Goal: Task Accomplishment & Management: Complete application form

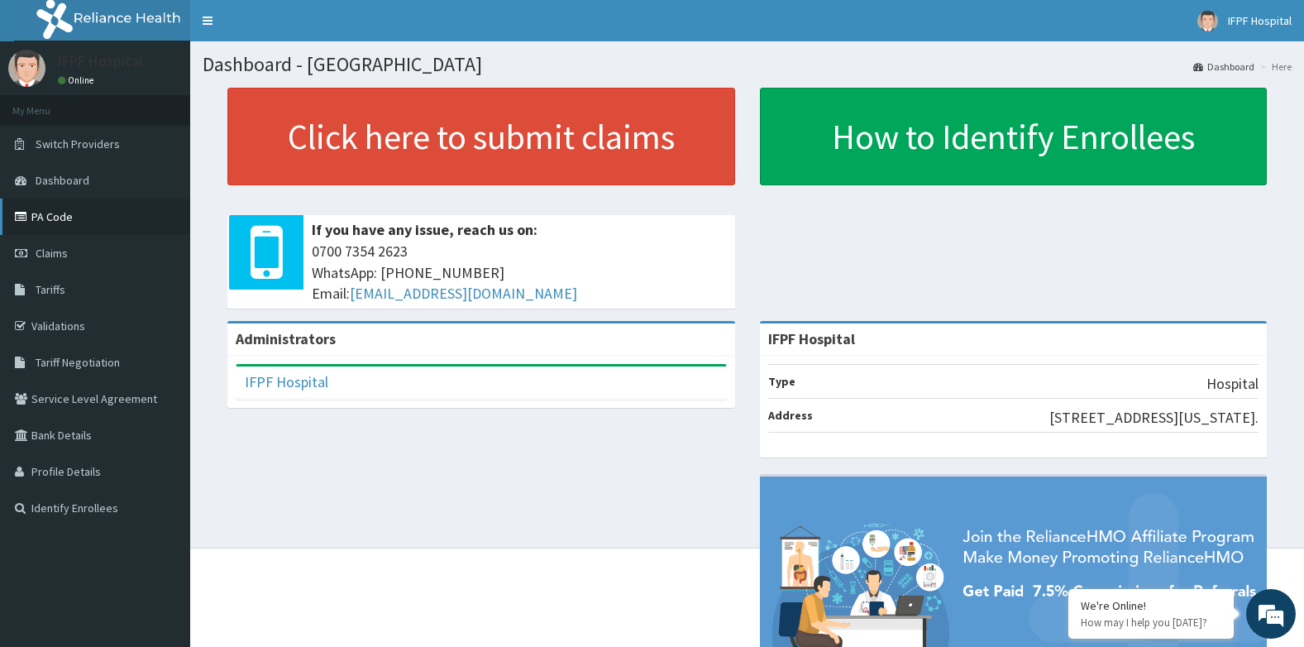
click at [53, 218] on link "PA Code" at bounding box center [95, 217] width 190 height 36
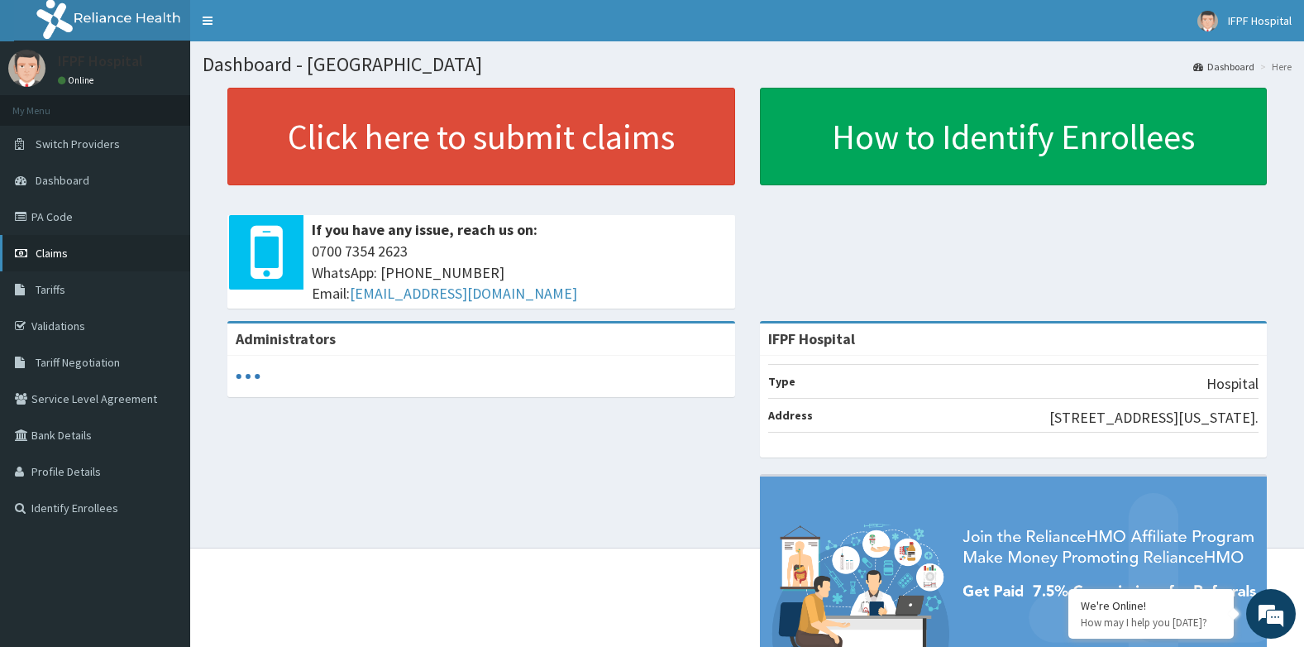
click at [59, 252] on span "Claims" at bounding box center [52, 253] width 32 height 15
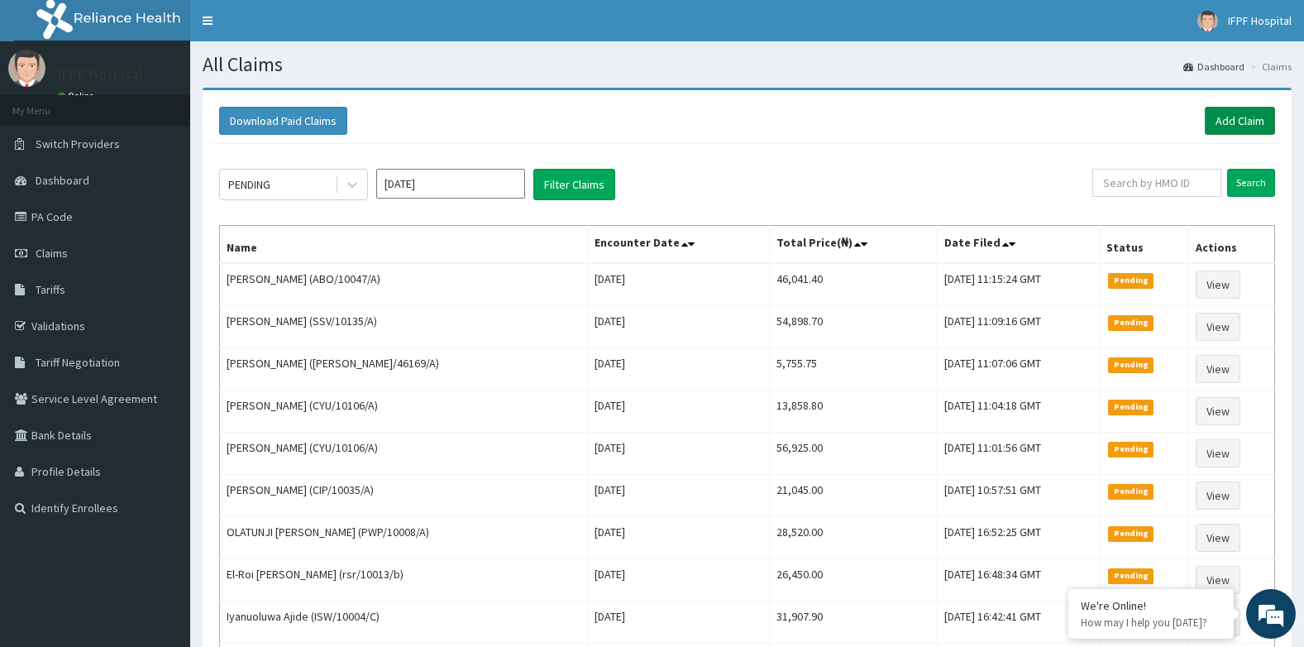
click at [1224, 115] on link "Add Claim" at bounding box center [1240, 121] width 70 height 28
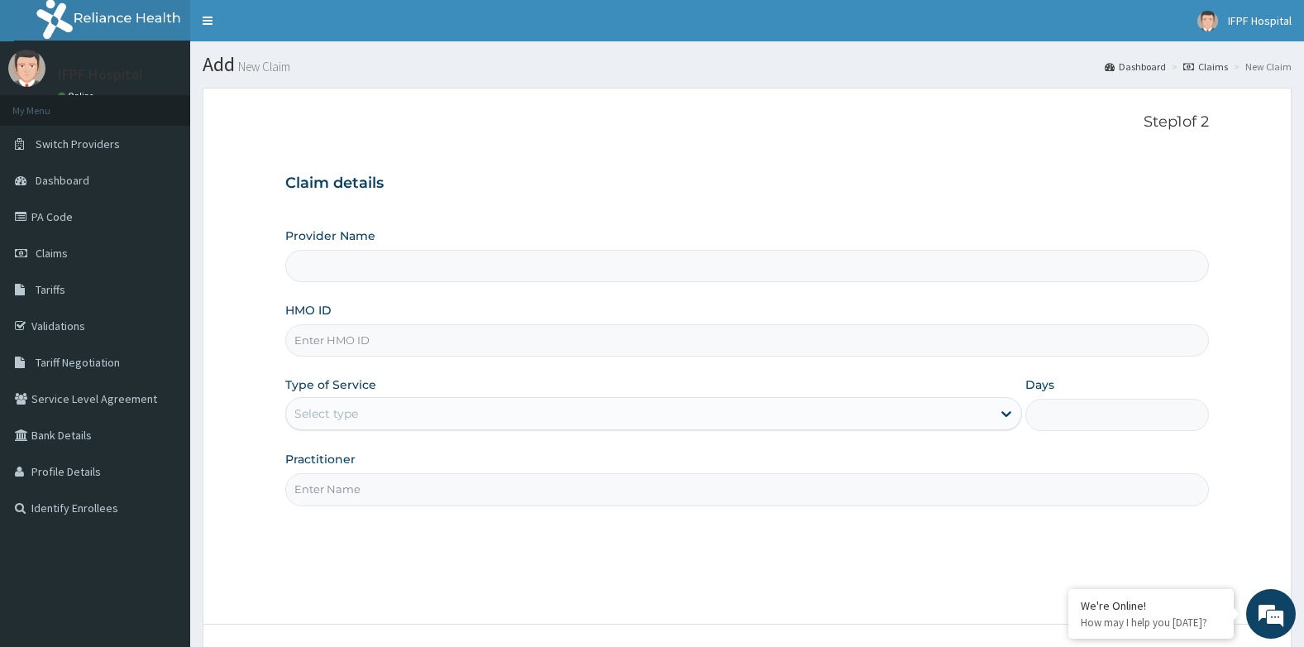
type input "IFPF Hospital"
click at [328, 340] on input "HMO ID" at bounding box center [747, 340] width 925 height 32
paste input "RET/46169/A"
type input "RET/46169/A"
click at [325, 422] on div "Select type" at bounding box center [326, 413] width 64 height 17
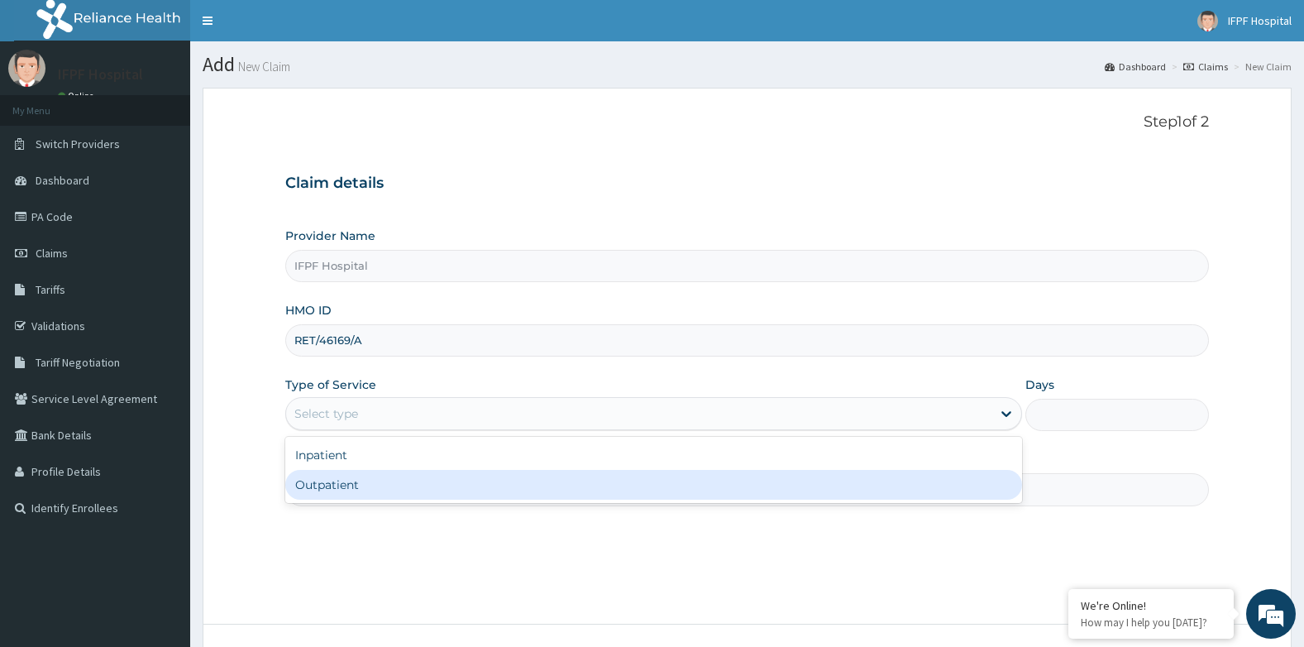
click at [305, 486] on div "Outpatient" at bounding box center [653, 485] width 737 height 30
type input "1"
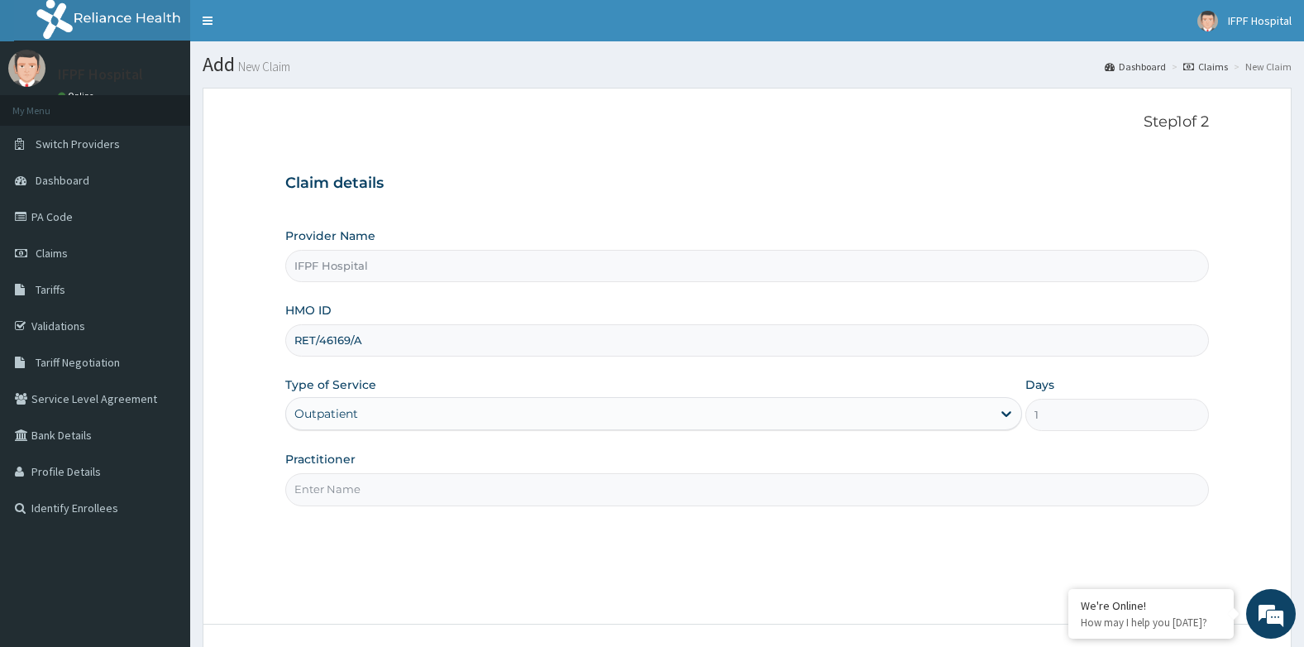
click at [309, 490] on input "Practitioner" at bounding box center [747, 489] width 925 height 32
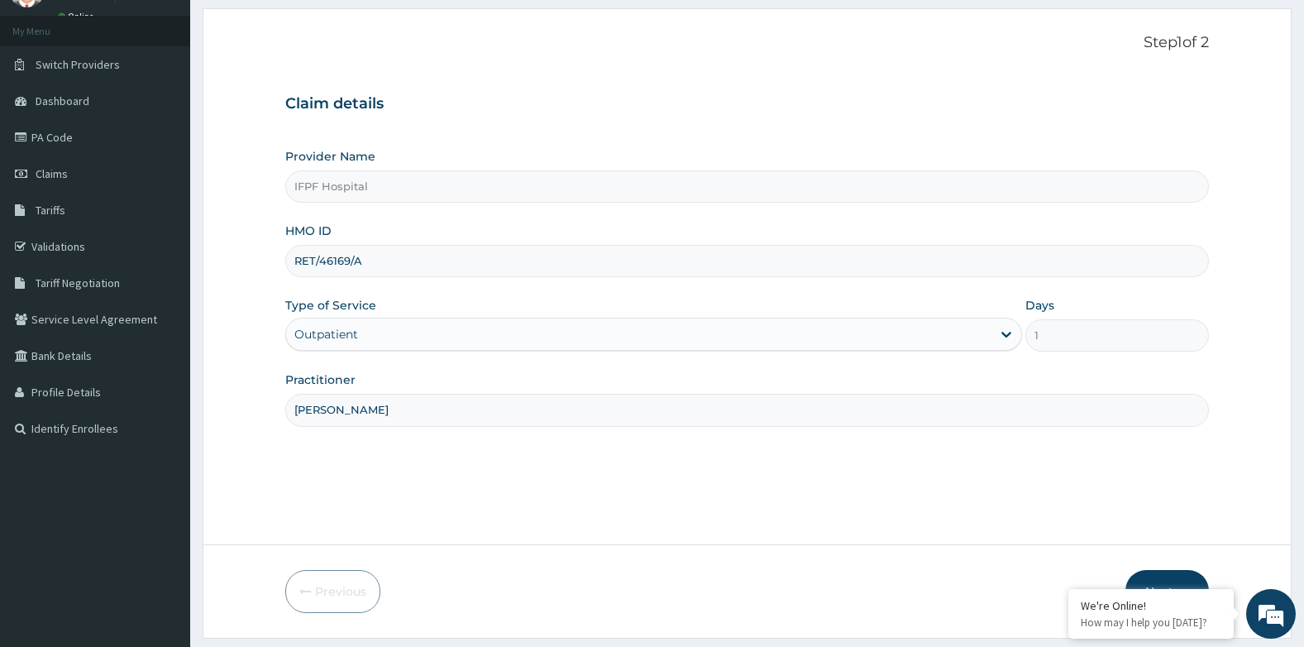
scroll to position [126, 0]
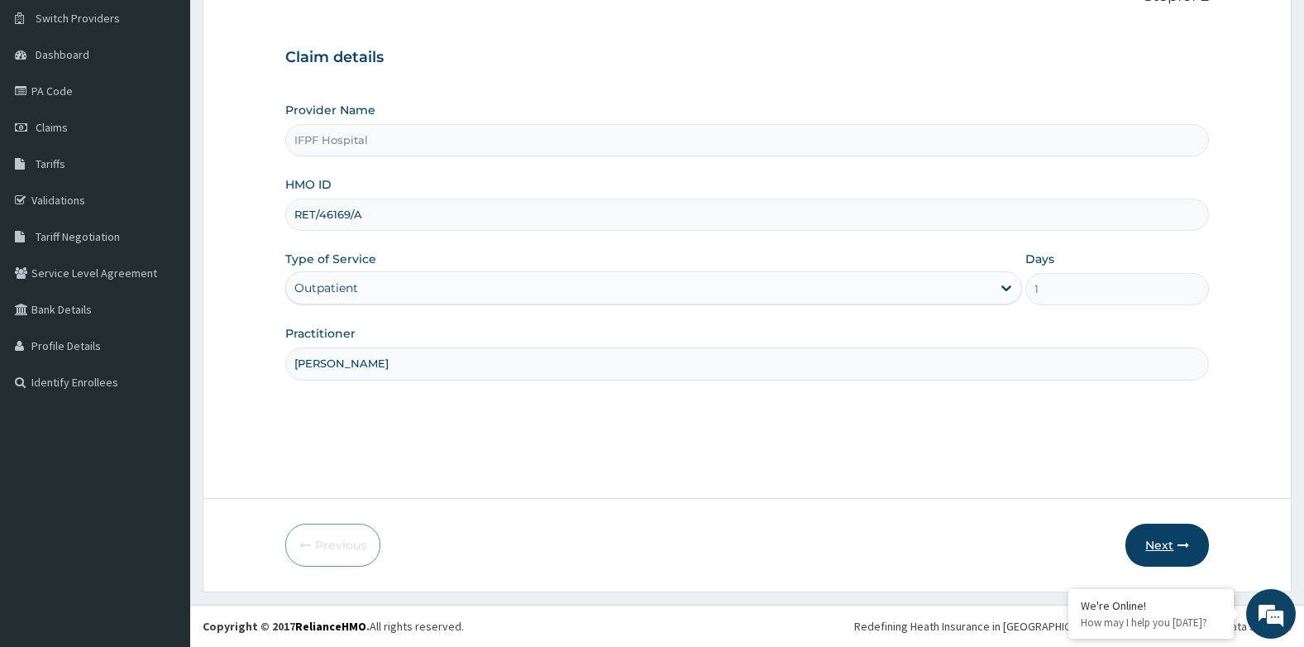
type input "DR ADENIYI"
click at [1208, 549] on button "Next" at bounding box center [1168, 545] width 84 height 43
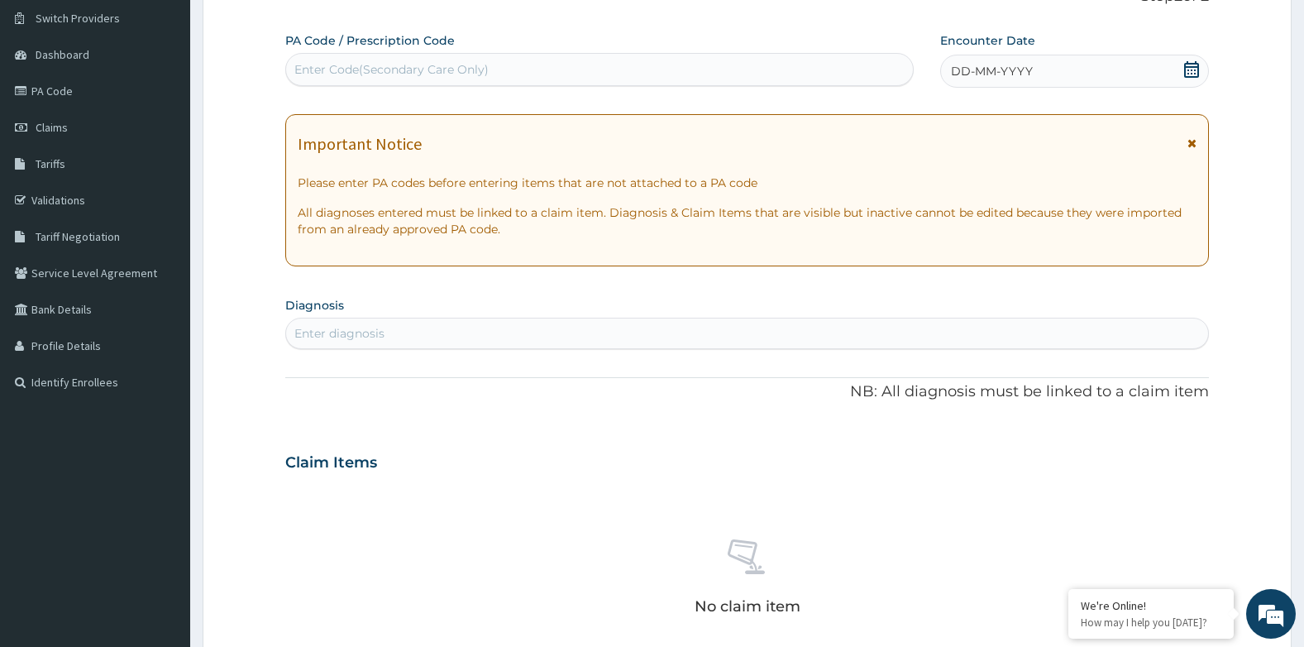
click at [438, 75] on div "Enter Code(Secondary Care Only)" at bounding box center [391, 69] width 194 height 17
type input "PA/27345A"
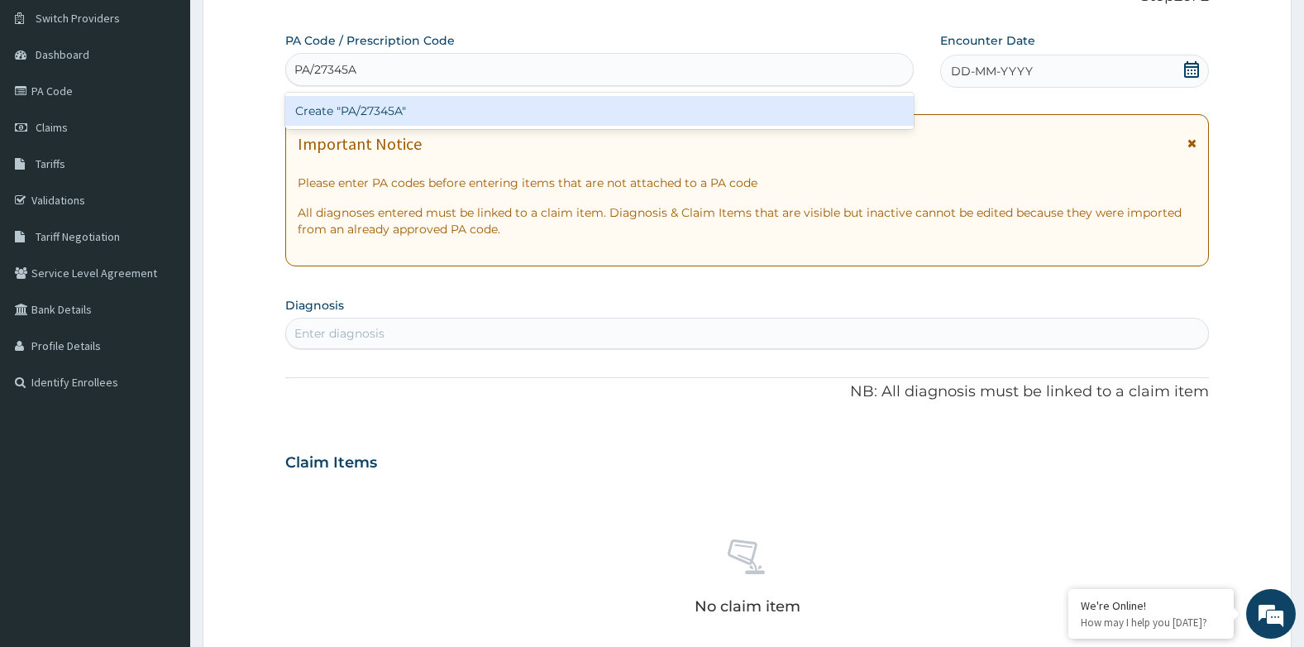
click at [439, 102] on div "Create "PA/27345A"" at bounding box center [599, 111] width 629 height 30
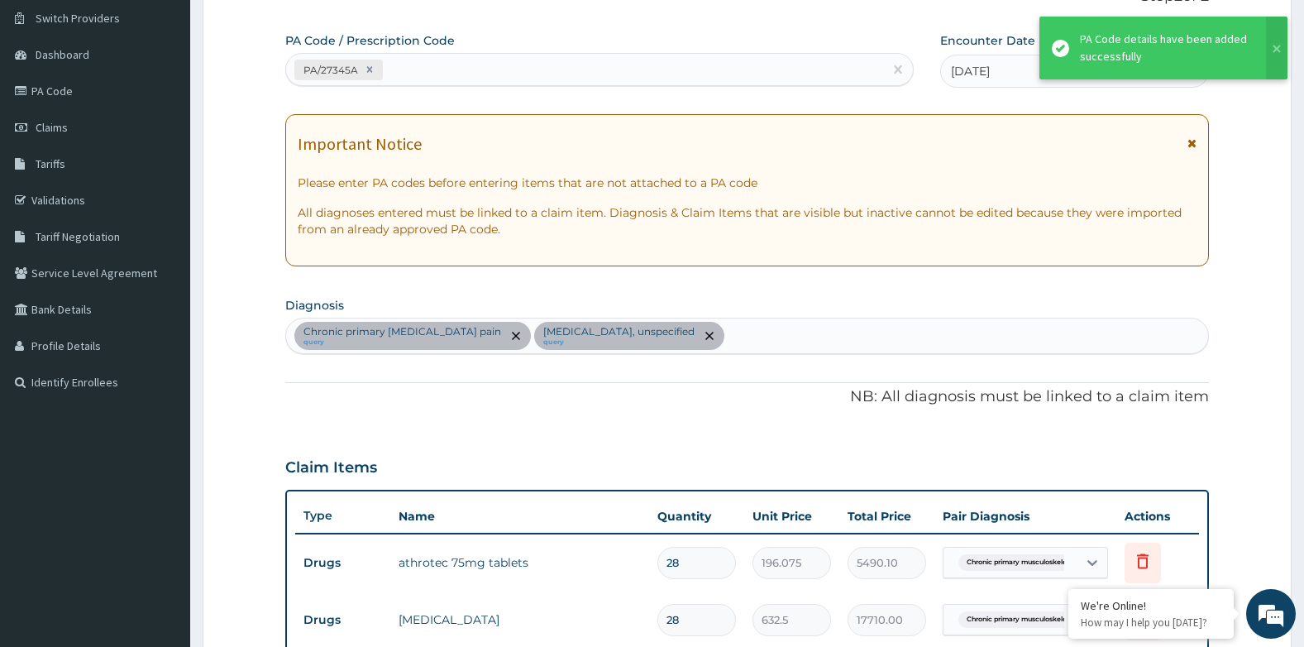
scroll to position [536, 0]
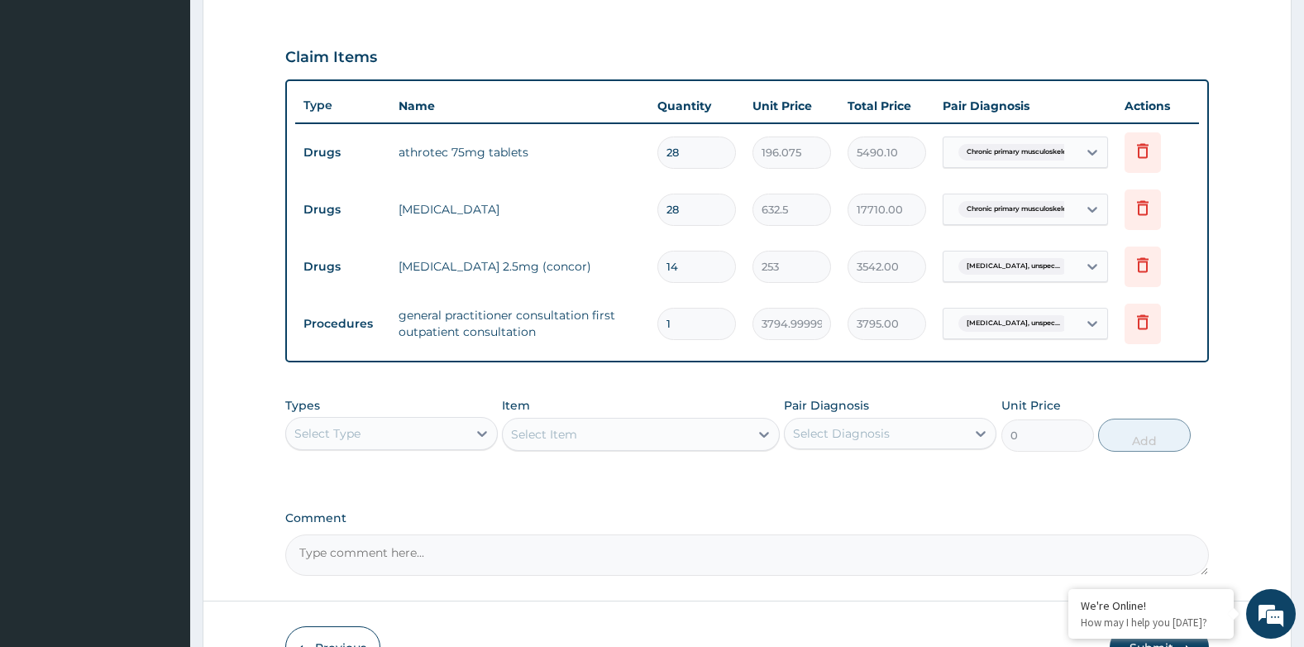
click at [687, 211] on input "28" at bounding box center [697, 210] width 79 height 32
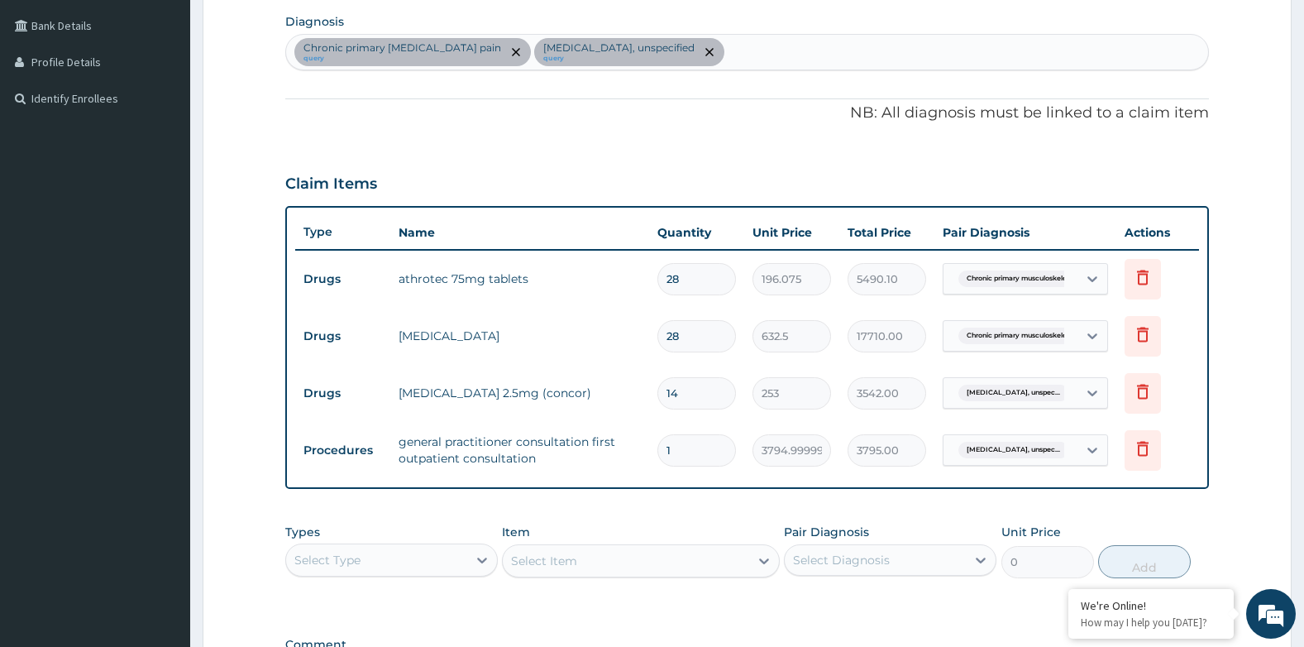
scroll to position [639, 0]
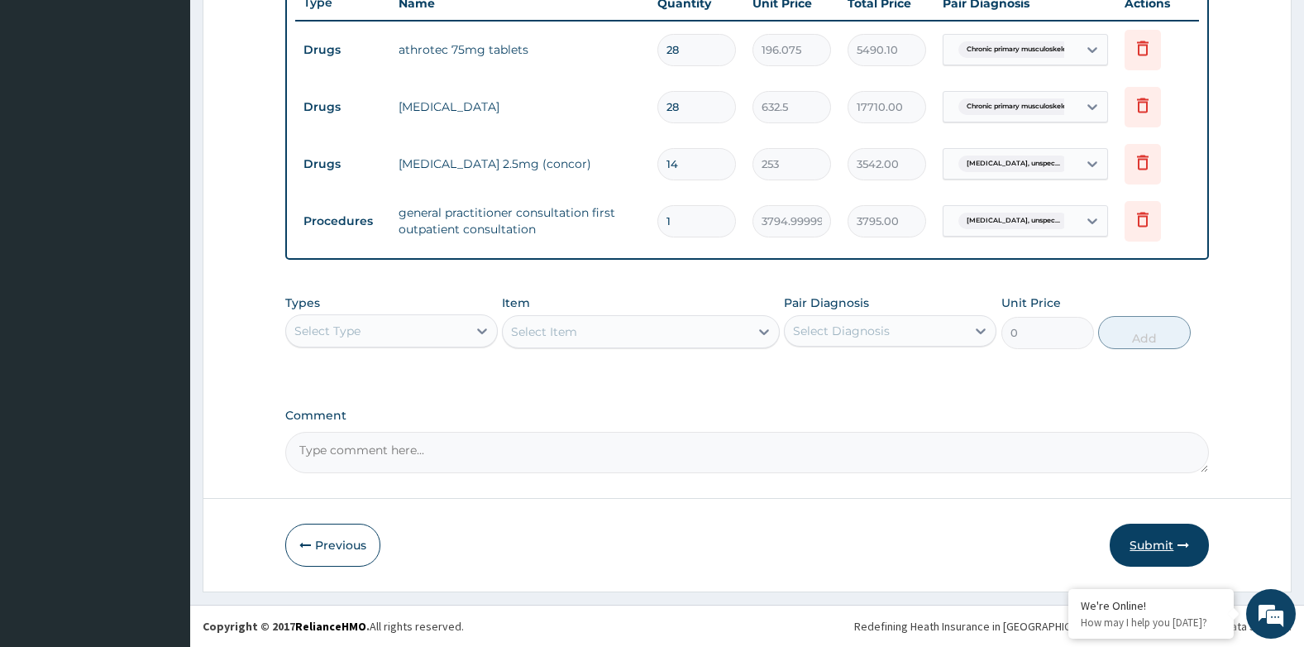
click at [1169, 534] on button "Submit" at bounding box center [1159, 545] width 99 height 43
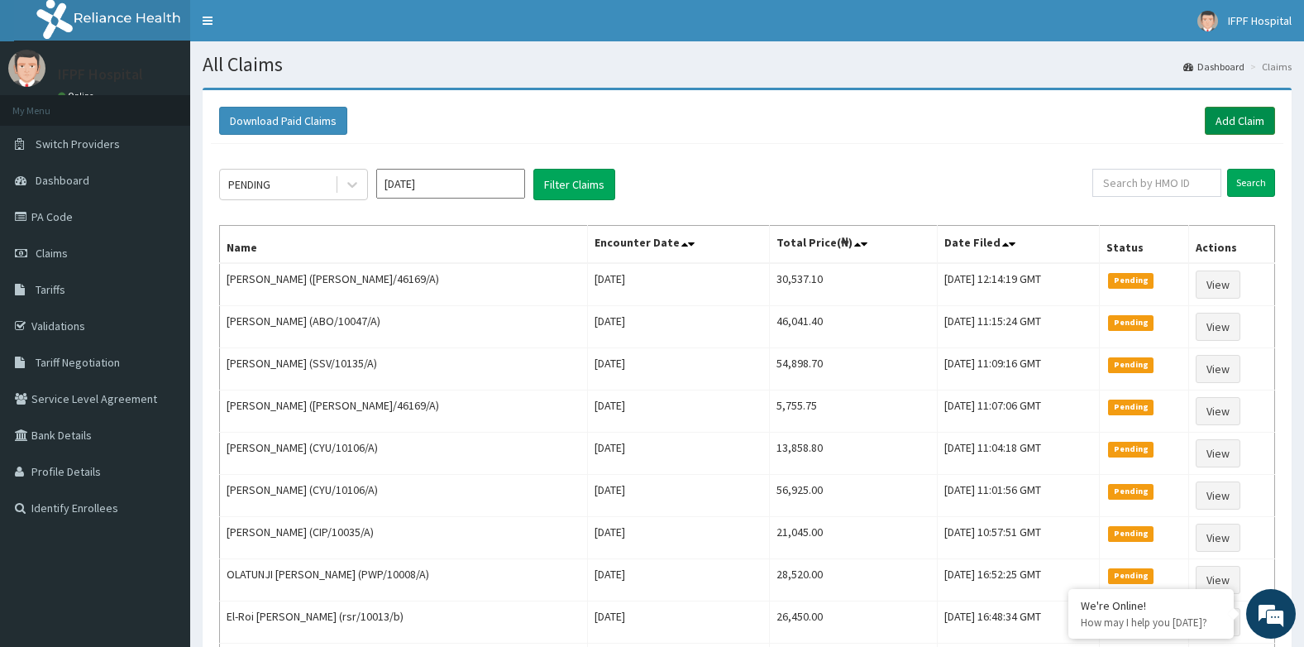
click at [1223, 118] on link "Add Claim" at bounding box center [1240, 121] width 70 height 28
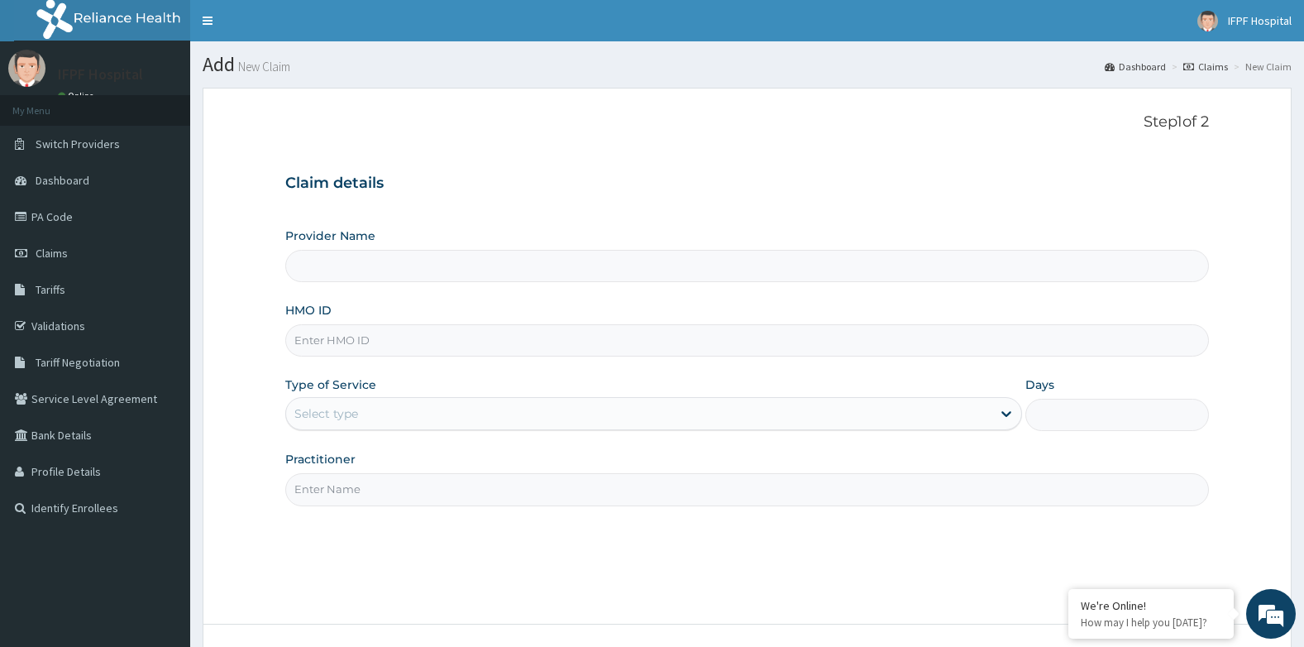
type input "IFPF Hospital"
click at [346, 346] on input "HMO ID" at bounding box center [747, 340] width 925 height 32
paste input "NOM/10031/C"
type input "NOM/10031/C"
click at [338, 398] on div "Select type" at bounding box center [653, 413] width 737 height 33
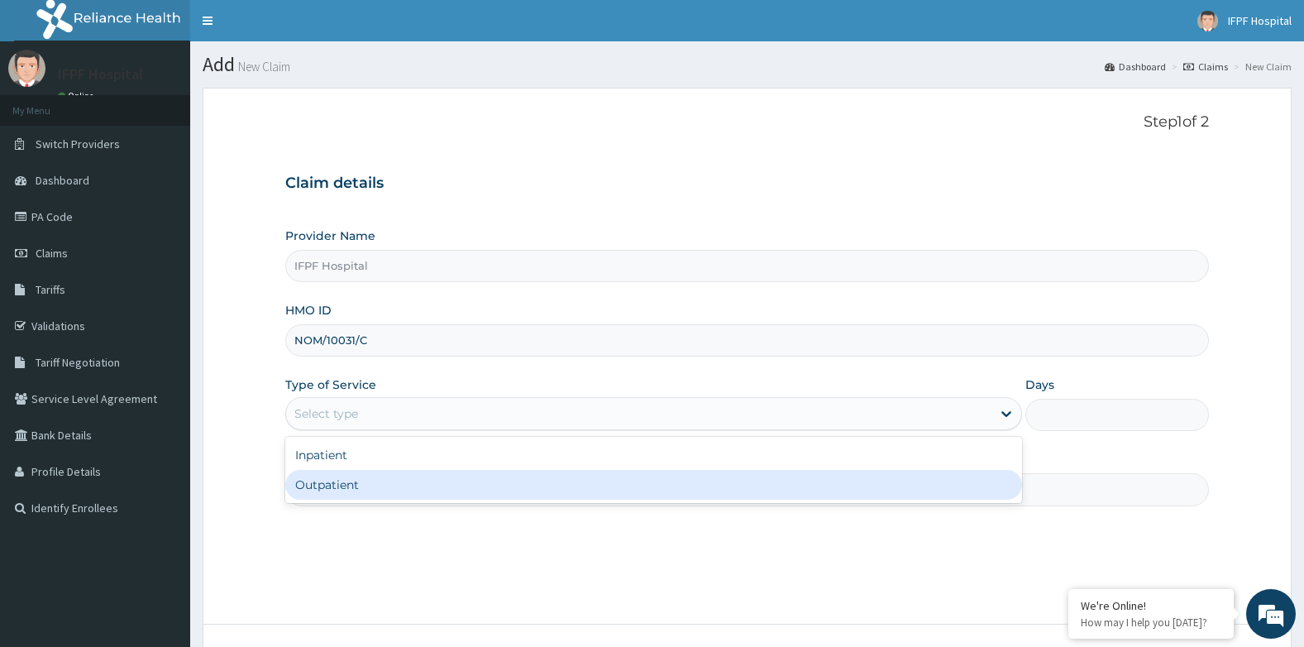
click at [327, 476] on div "Outpatient" at bounding box center [653, 485] width 737 height 30
type input "1"
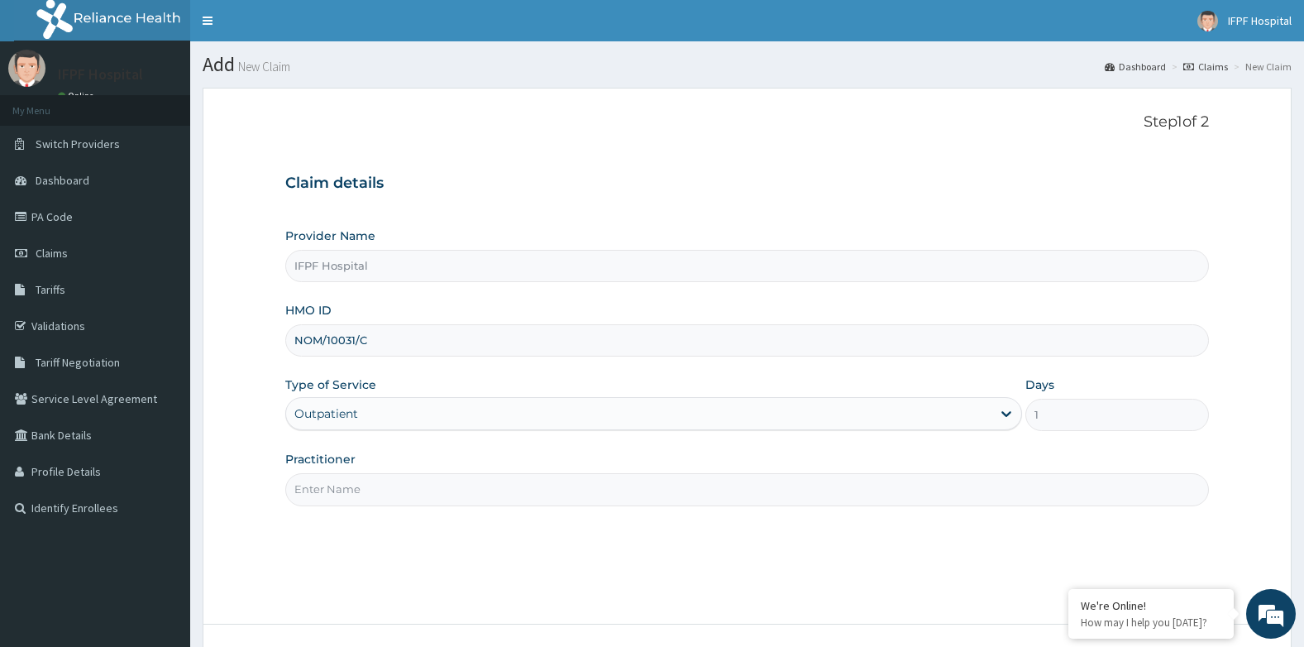
click at [326, 477] on input "Practitioner" at bounding box center [747, 489] width 925 height 32
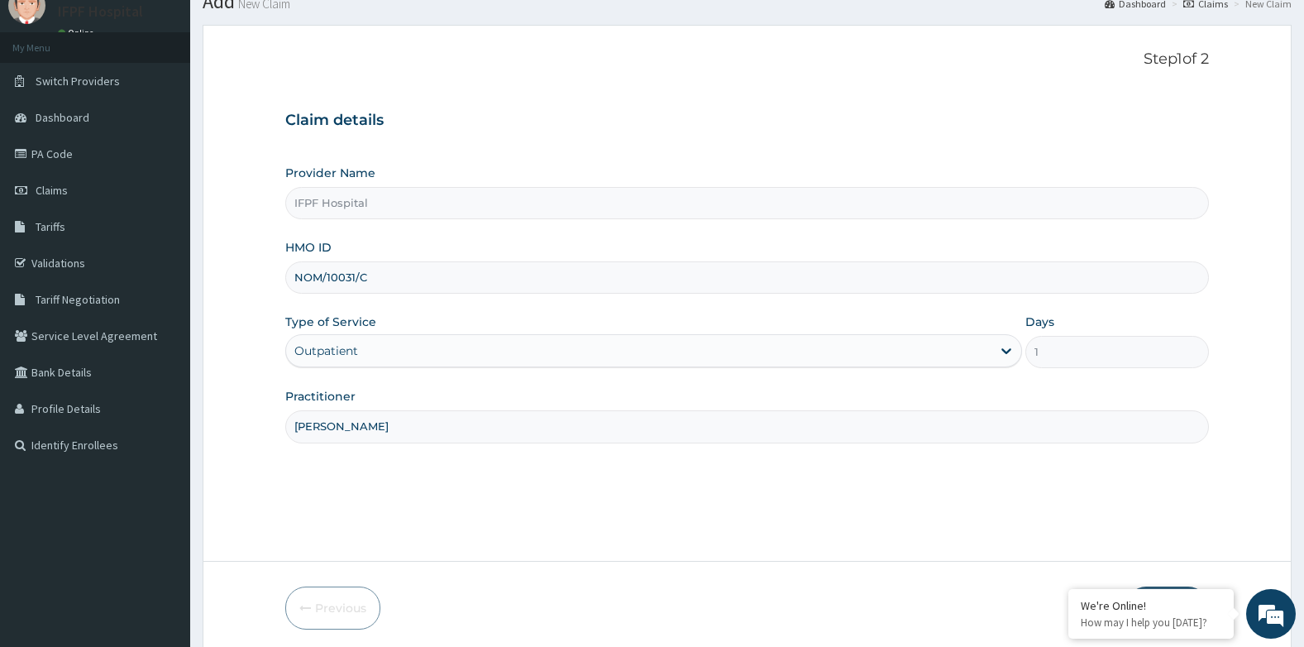
scroll to position [126, 0]
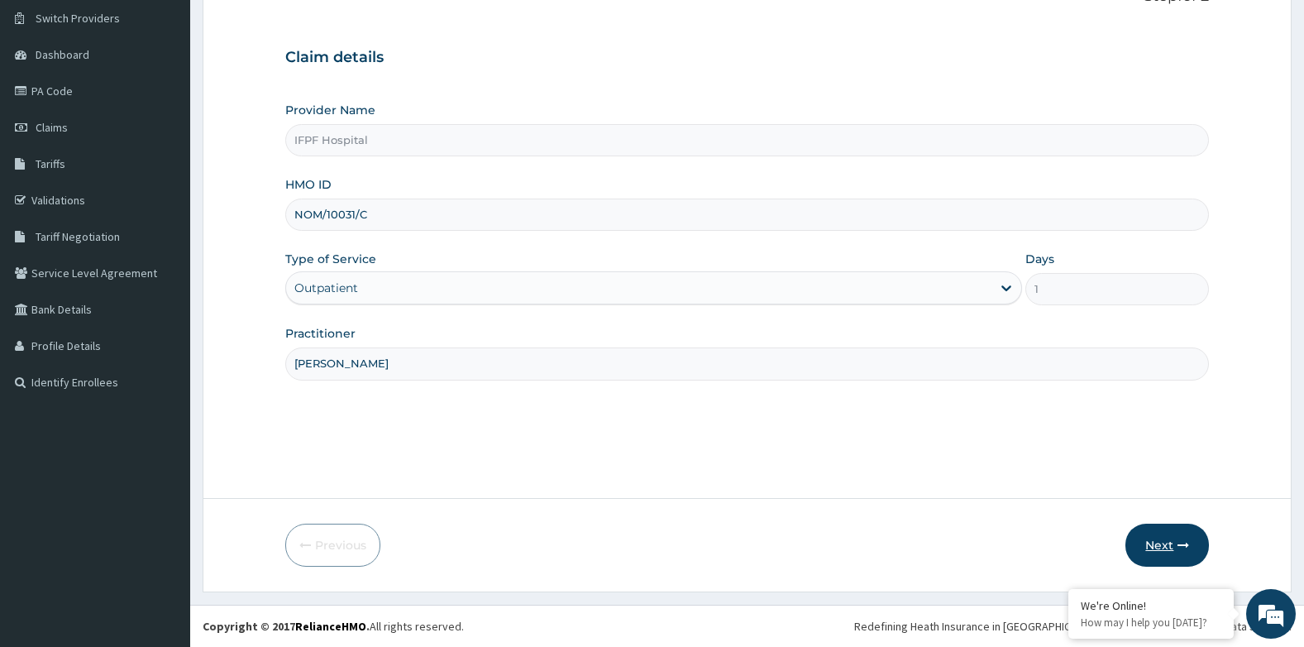
type input "[PERSON_NAME]"
click at [1146, 544] on button "Next" at bounding box center [1168, 545] width 84 height 43
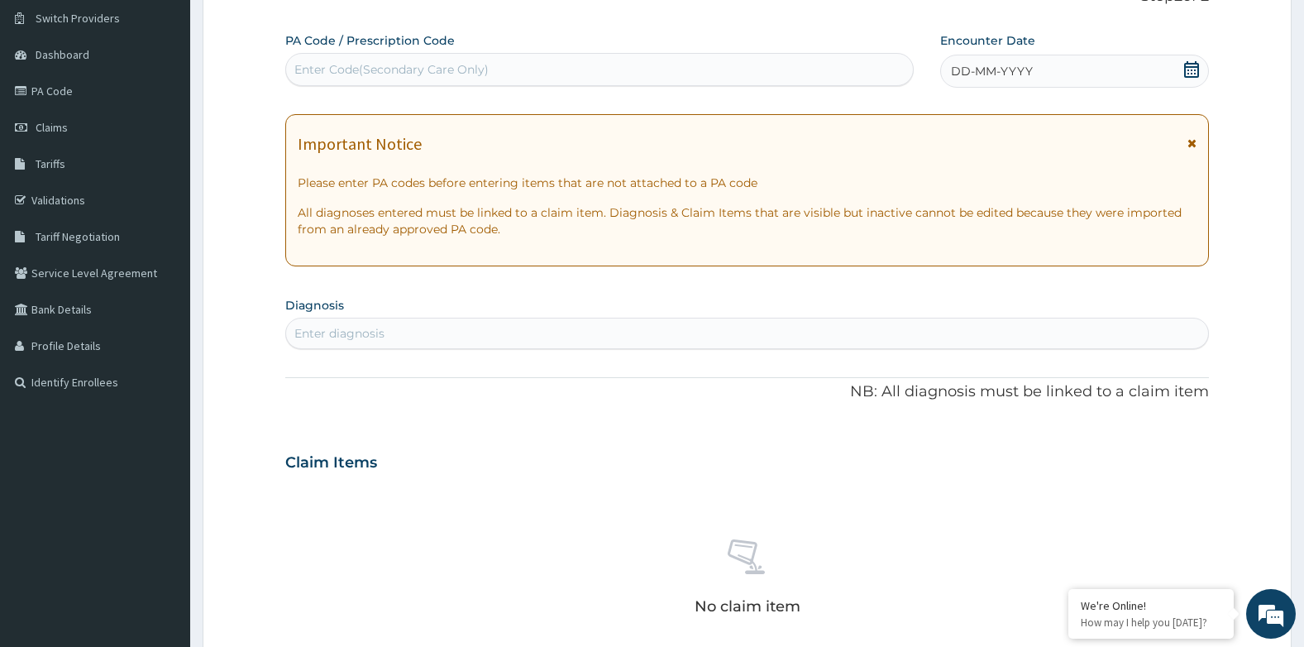
click at [452, 68] on div "Enter Code(Secondary Care Only)" at bounding box center [391, 69] width 194 height 17
type input "PA/39B738"
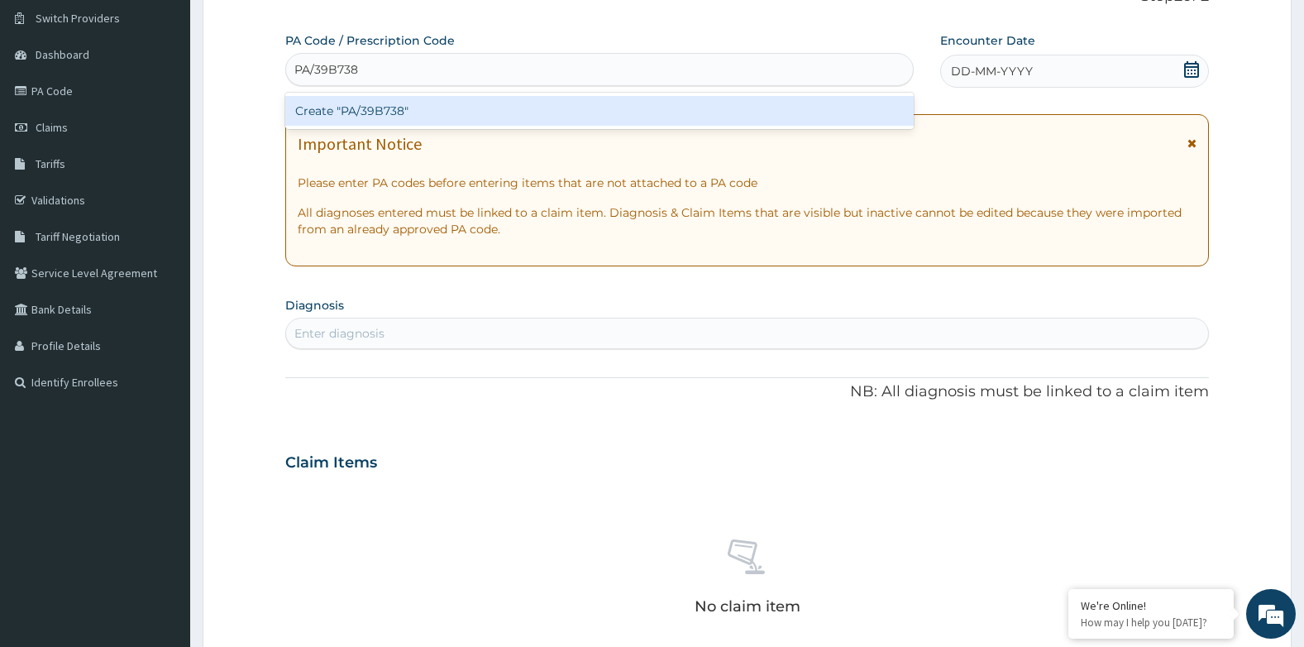
click at [466, 111] on div "Create "PA/39B738"" at bounding box center [599, 111] width 629 height 30
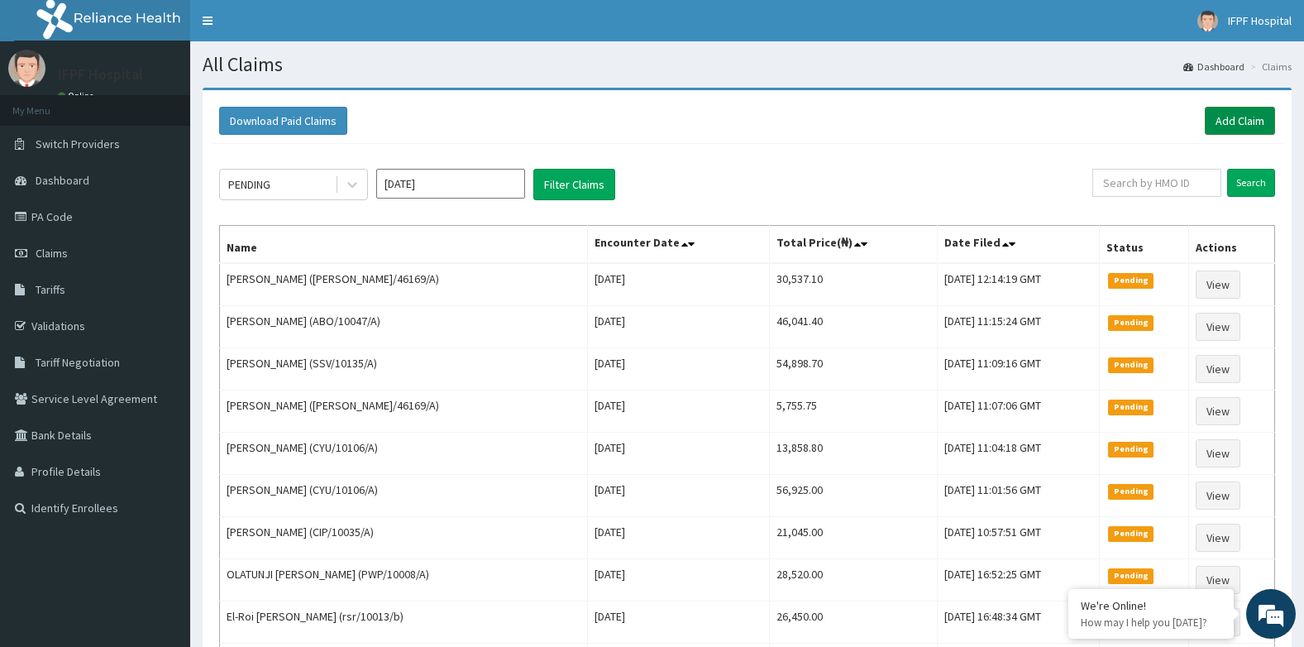
click at [1223, 122] on link "Add Claim" at bounding box center [1240, 121] width 70 height 28
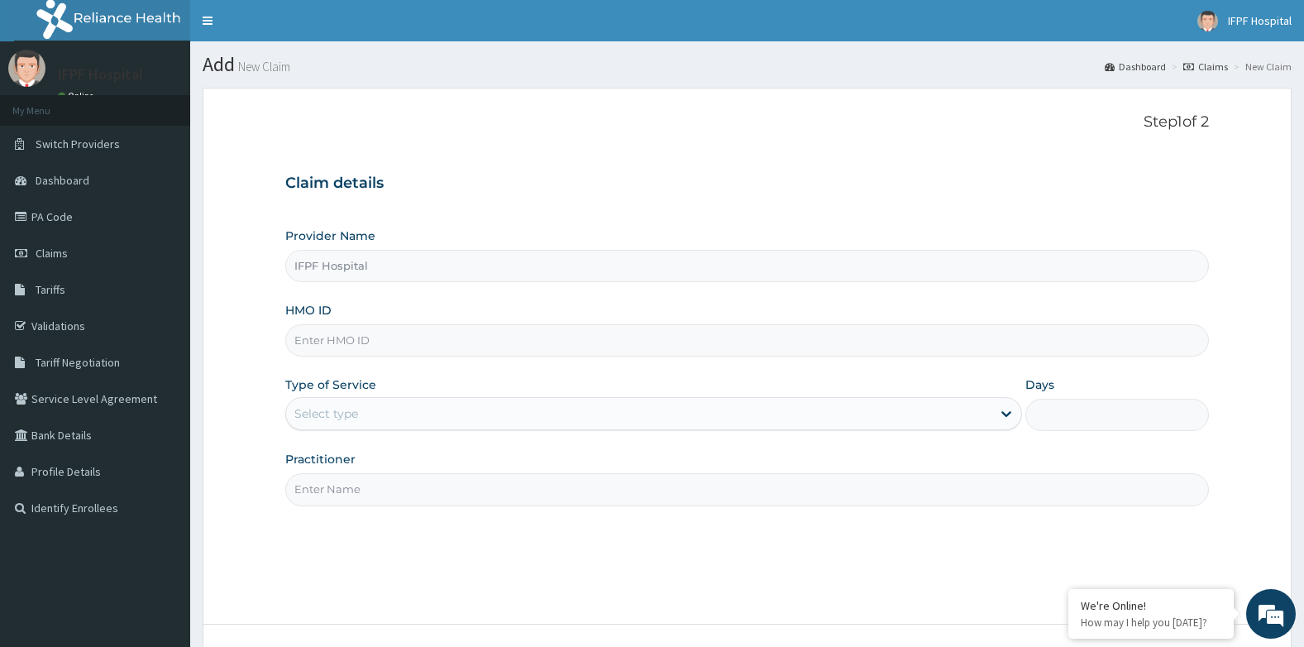
type input "IFPF Hospital"
click at [315, 344] on input "HMO ID" at bounding box center [747, 340] width 925 height 32
paste input "NOM/10031/C"
type input "NOM/10031/C"
click at [331, 413] on div "Select type" at bounding box center [326, 413] width 64 height 17
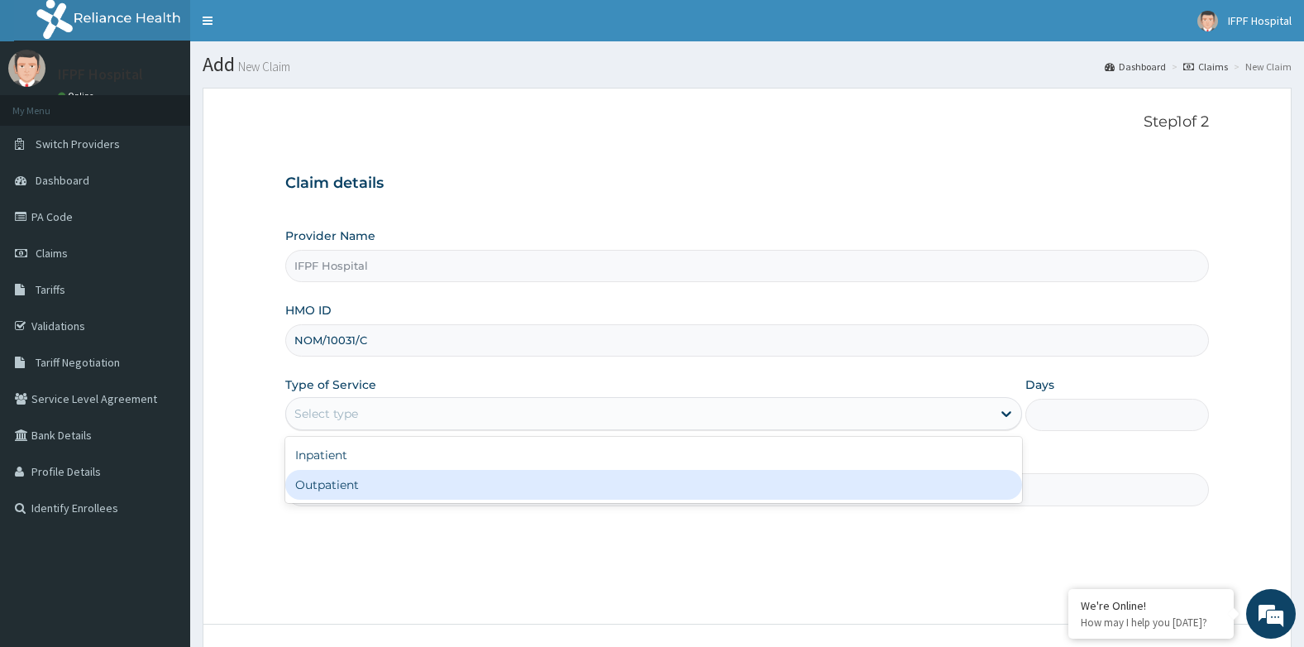
click at [331, 486] on div "Outpatient" at bounding box center [653, 485] width 737 height 30
type input "1"
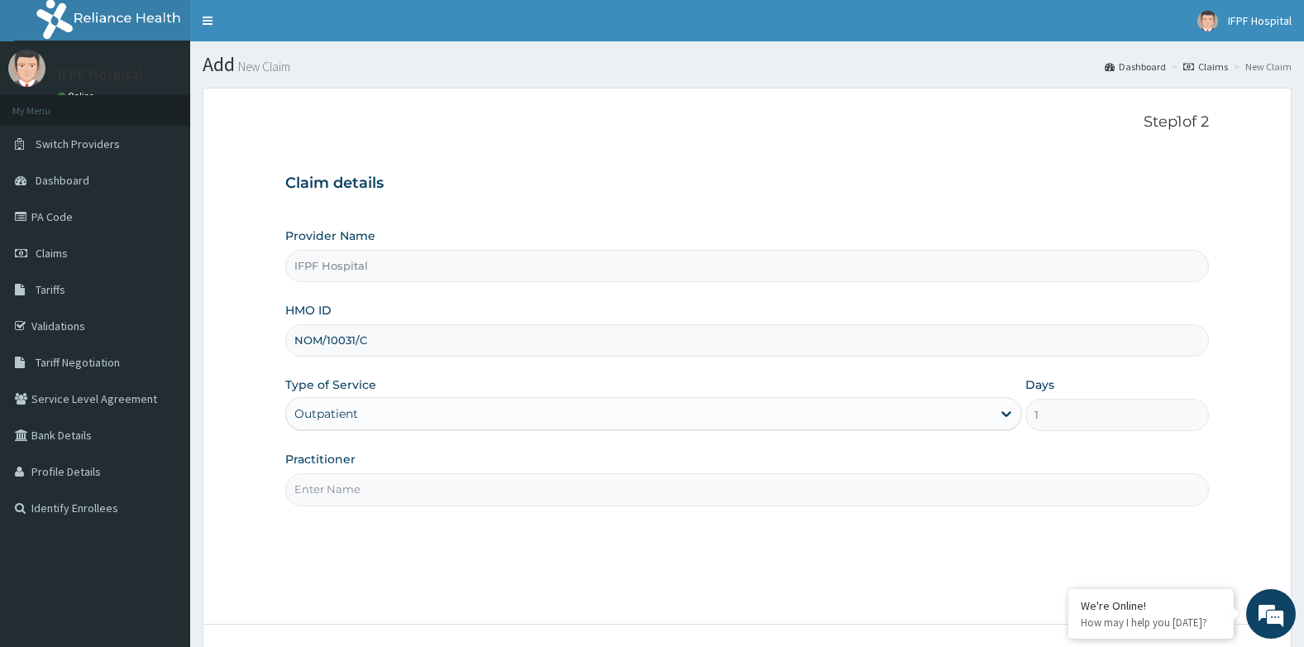
click at [331, 486] on input "Practitioner" at bounding box center [747, 489] width 925 height 32
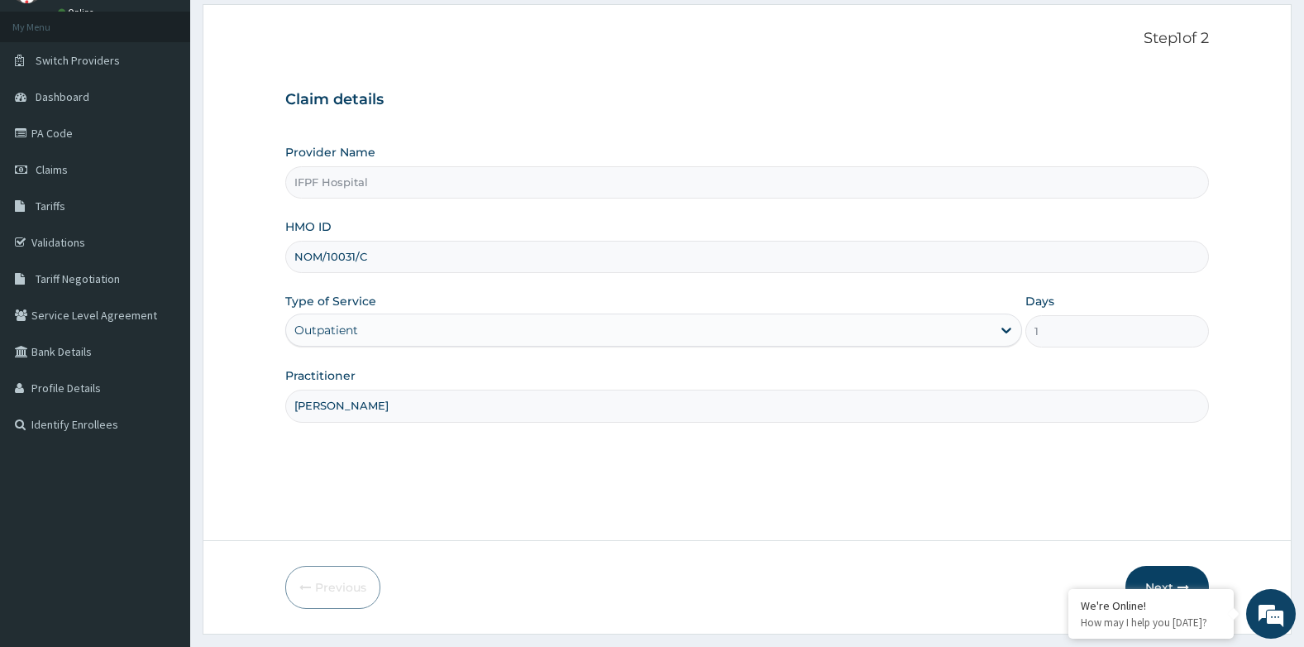
scroll to position [126, 0]
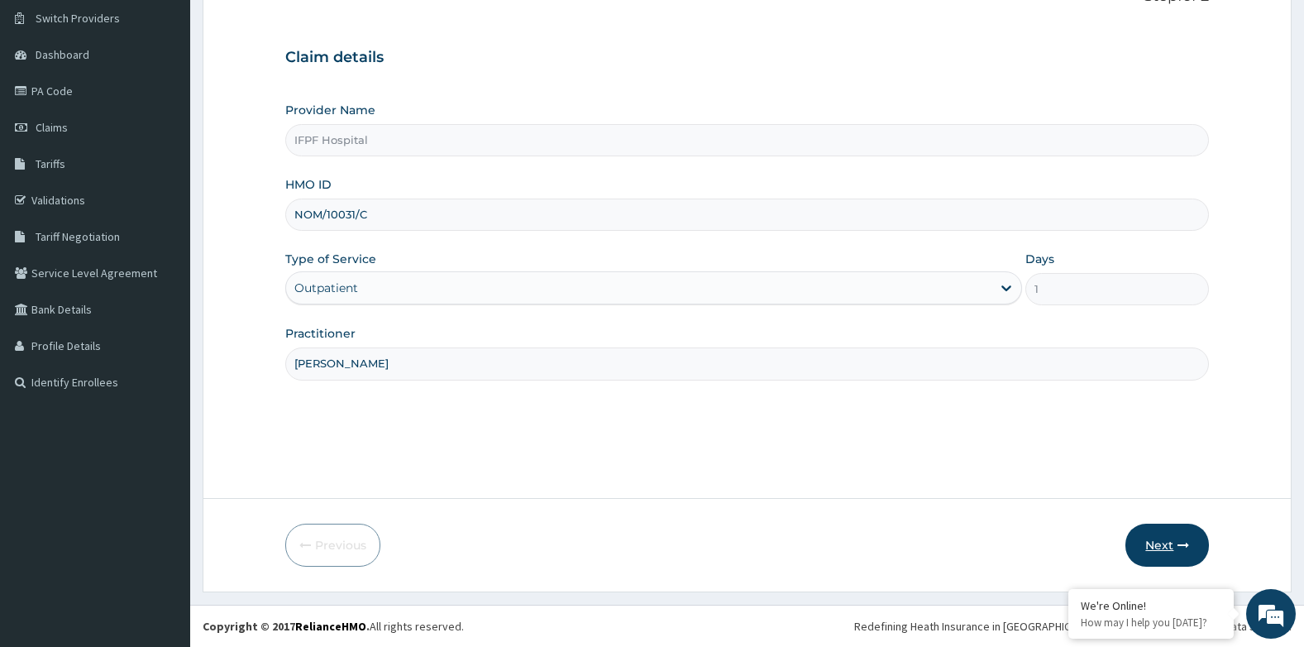
type input "[PERSON_NAME]"
click at [1184, 552] on button "Next" at bounding box center [1168, 545] width 84 height 43
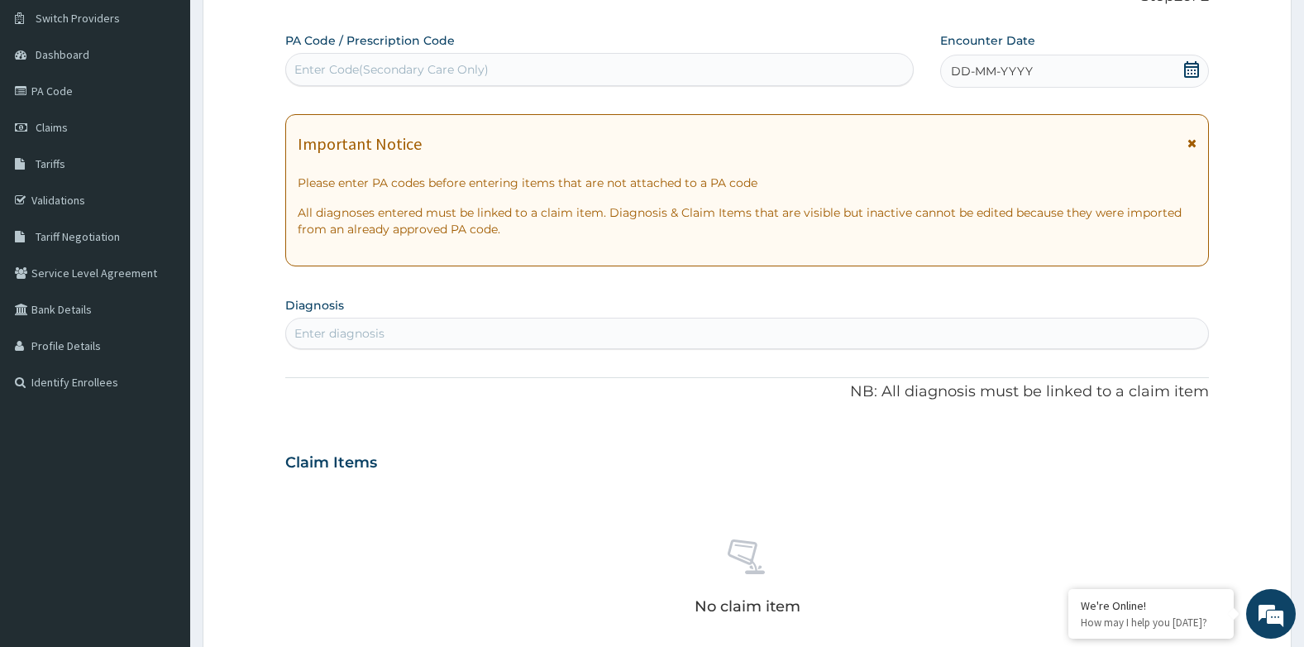
click at [595, 74] on div "Enter Code(Secondary Care Only)" at bounding box center [599, 69] width 627 height 26
type input "PA/2857A1"
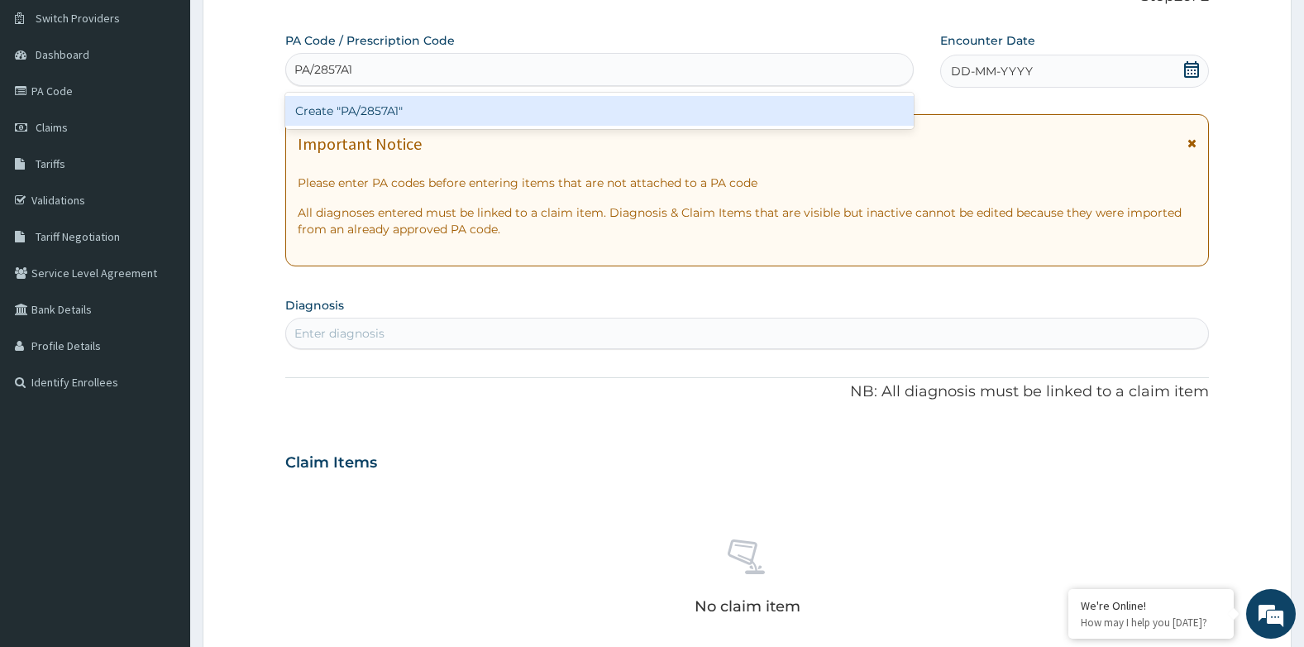
click at [577, 122] on div "Create "PA/2857A1"" at bounding box center [599, 111] width 629 height 30
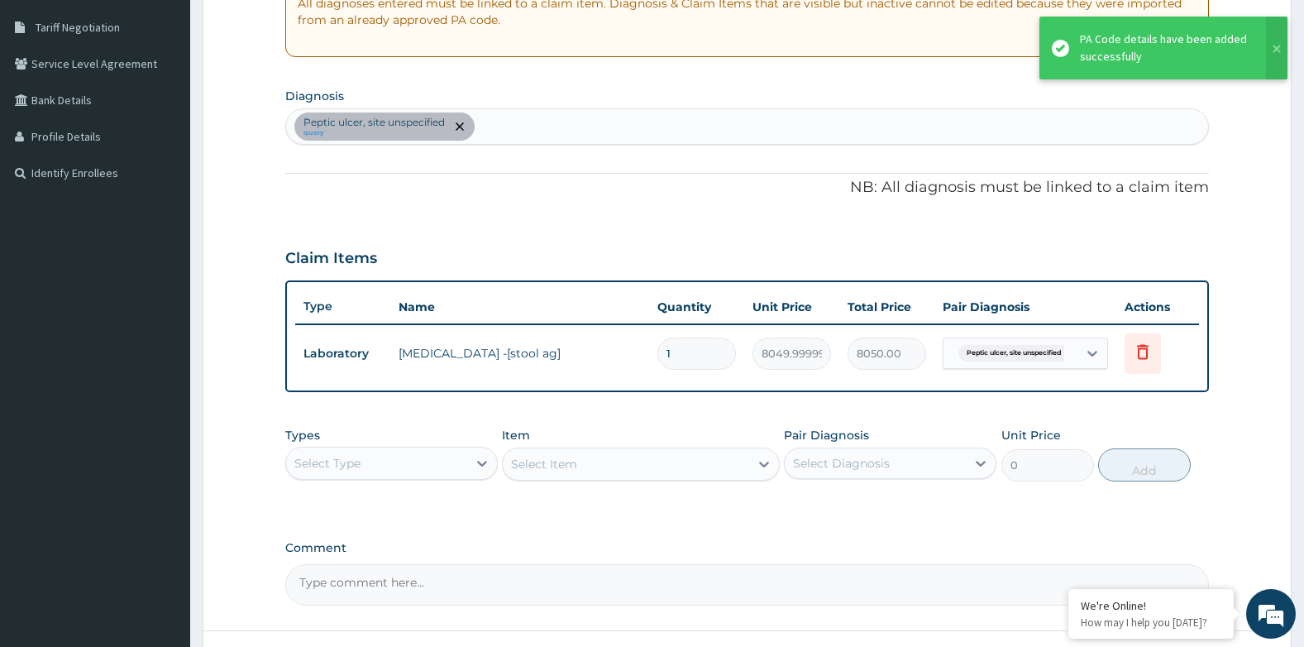
scroll to position [457, 0]
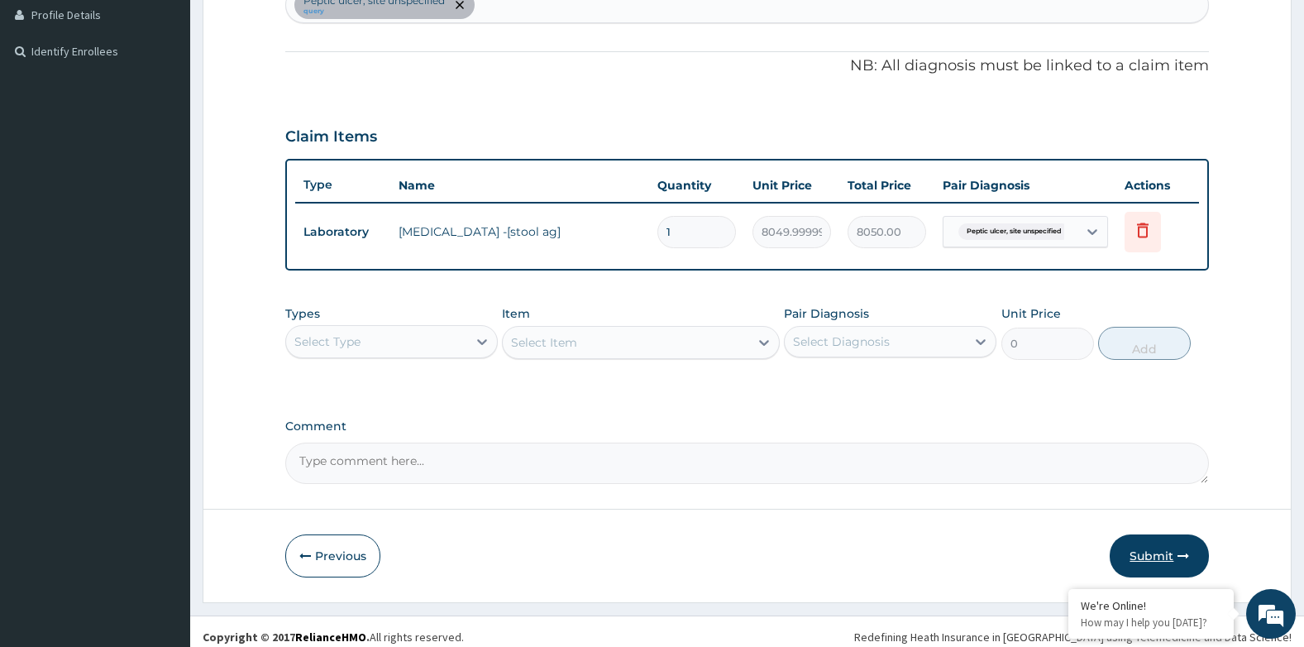
click at [1143, 547] on button "Submit" at bounding box center [1159, 555] width 99 height 43
